Goal: Task Accomplishment & Management: Manage account settings

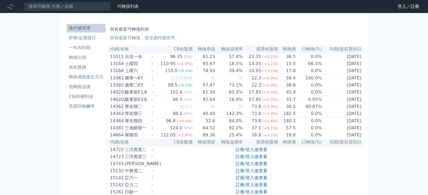
click at [0, 0] on icon at bounding box center [0, 0] width 0 height 0
click at [0, 0] on link "登入／註冊" at bounding box center [0, 0] width 0 height 0
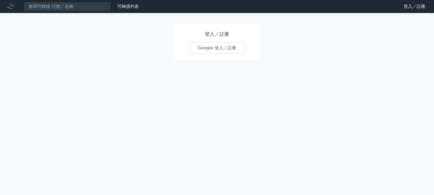
click at [201, 54] on link "Google 登入／註冊" at bounding box center [217, 47] width 56 height 11
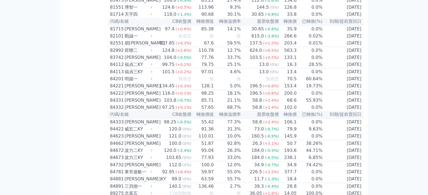
scroll to position [2885, 0]
